Goal: Task Accomplishment & Management: Manage account settings

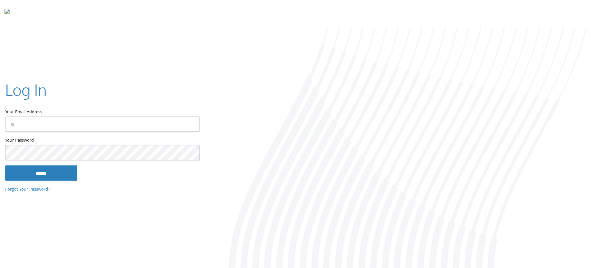
type input "**********"
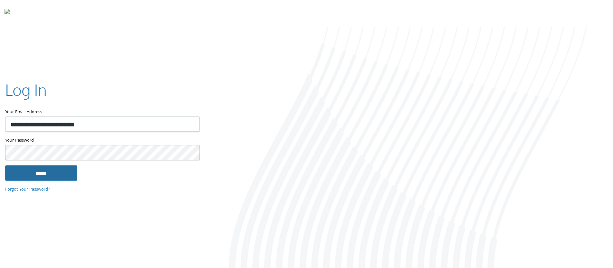
click at [61, 176] on input "******" at bounding box center [41, 172] width 72 height 15
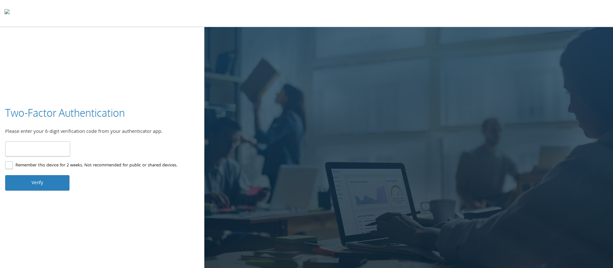
paste input "******"
type input "******"
